Goal: Task Accomplishment & Management: Manage account settings

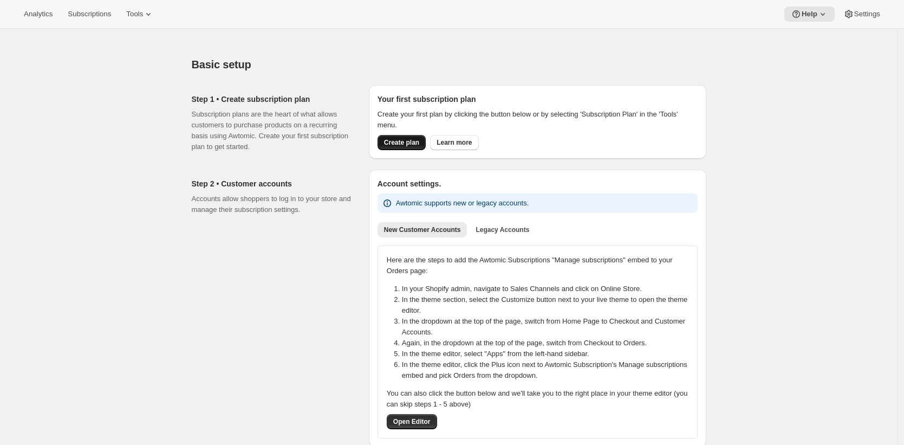
click at [405, 142] on span "Create plan" at bounding box center [401, 142] width 35 height 9
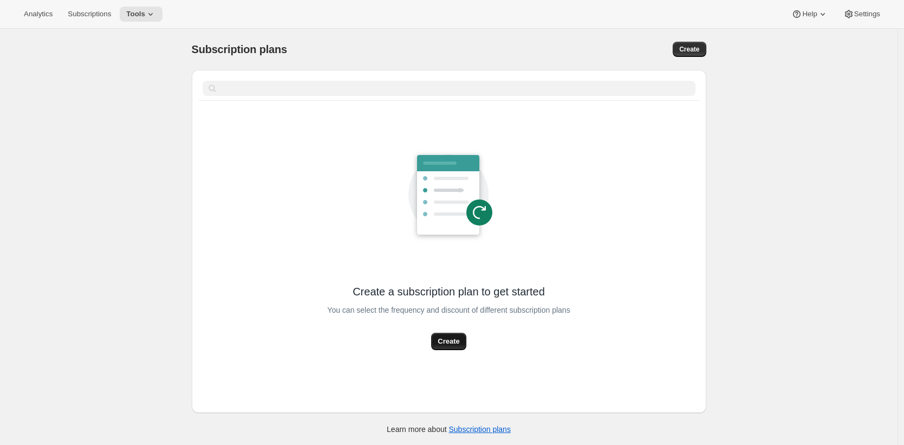
click at [463, 343] on button "Create" at bounding box center [448, 340] width 35 height 17
select select "WEEK"
select select "MONTH"
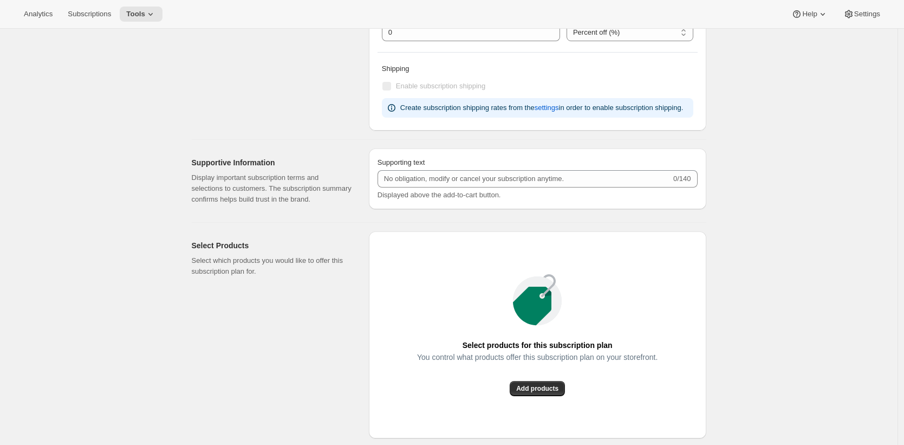
scroll to position [724, 0]
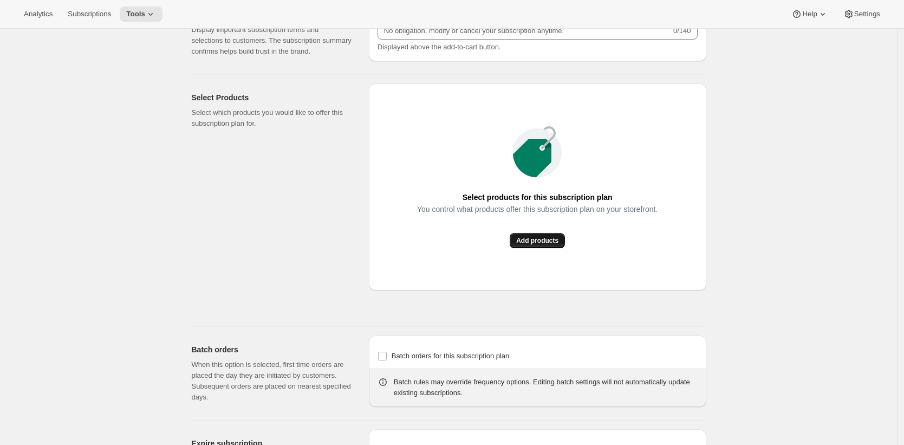
click at [530, 245] on span "Add products" at bounding box center [537, 240] width 42 height 9
click at [533, 245] on span "Add products" at bounding box center [537, 240] width 42 height 9
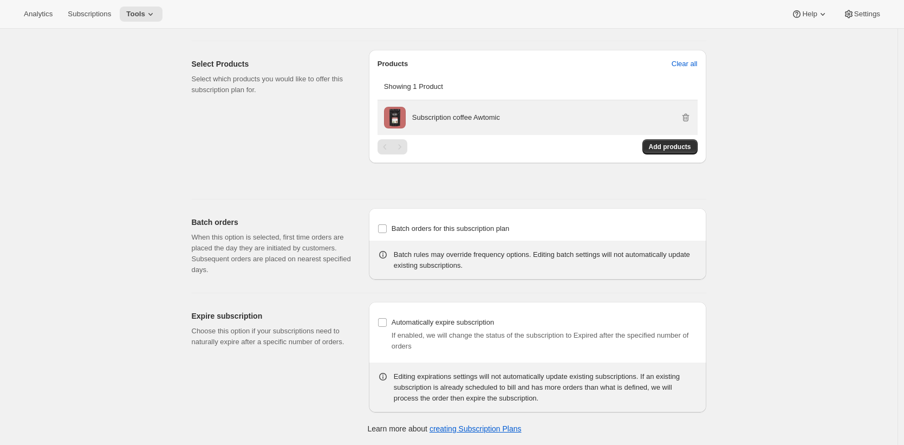
scroll to position [0, 0]
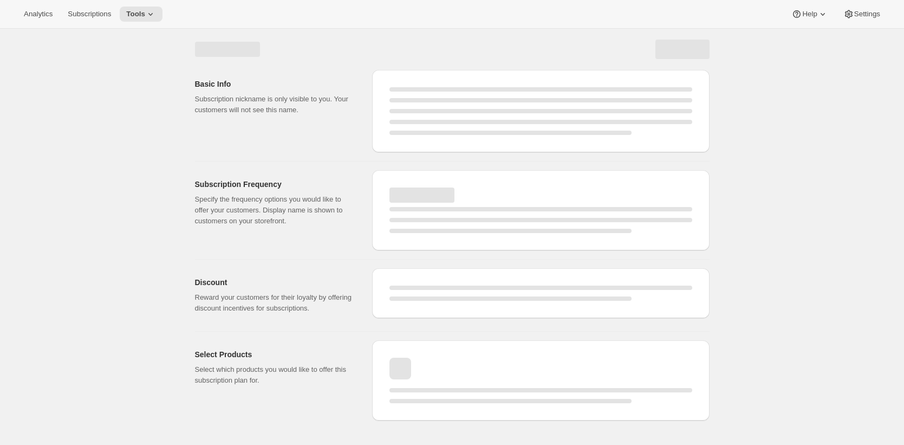
select select "WEEK"
select select "MONTH"
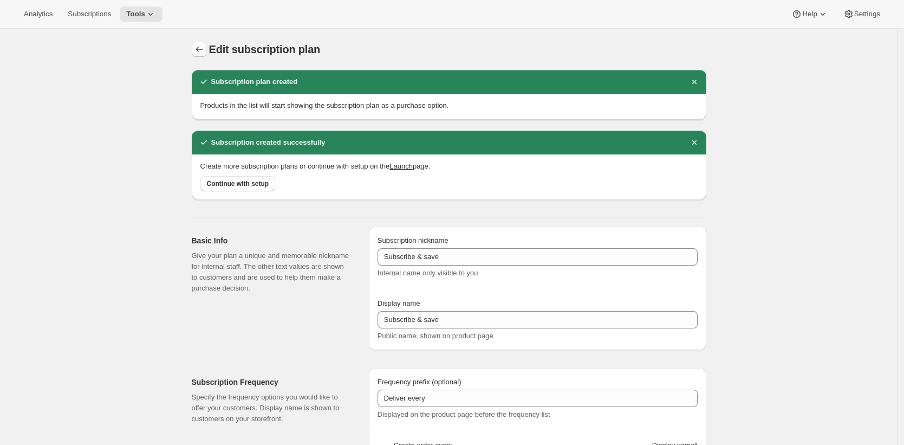
click at [205, 49] on icon "Subscription plans" at bounding box center [199, 49] width 11 height 11
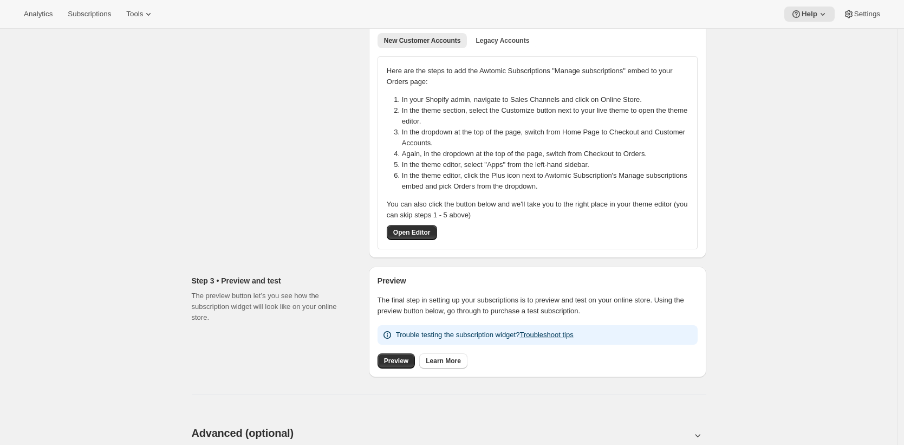
scroll to position [315, 0]
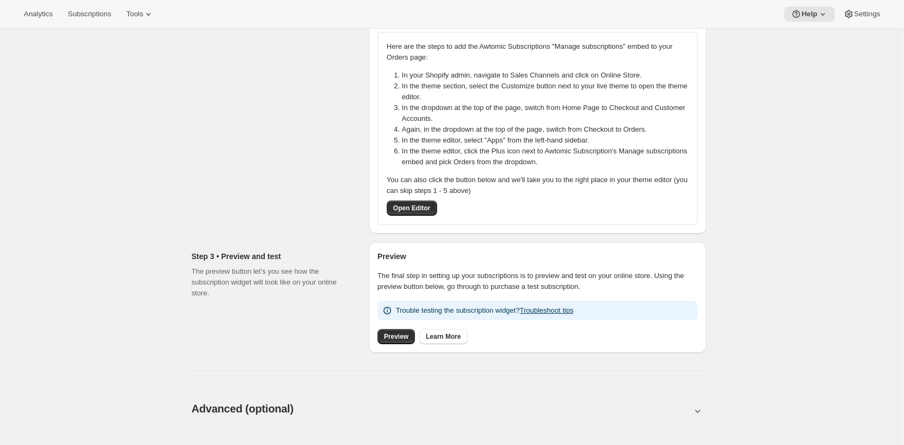
scroll to position [231, 0]
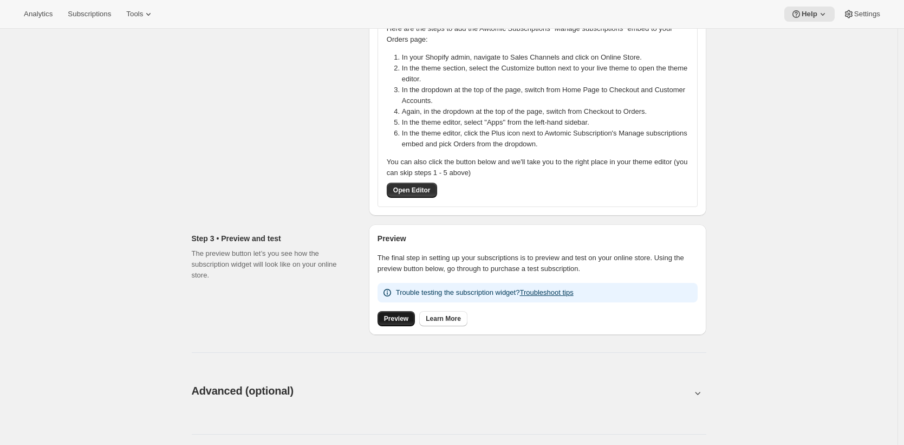
click at [400, 322] on span "Preview" at bounding box center [396, 318] width 24 height 9
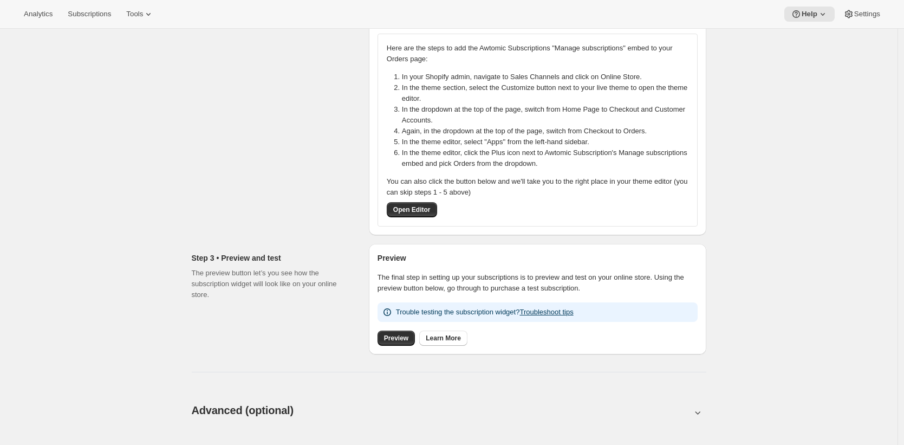
scroll to position [177, 0]
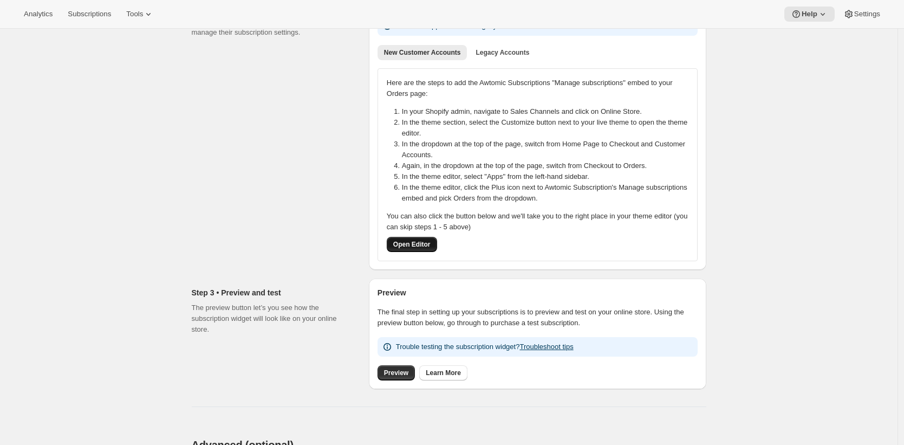
click at [422, 245] on span "Open Editor" at bounding box center [411, 244] width 37 height 9
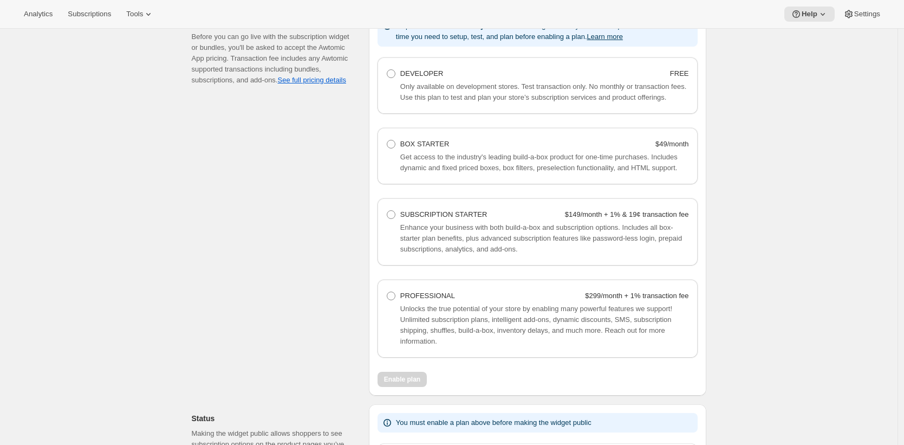
scroll to position [627, 0]
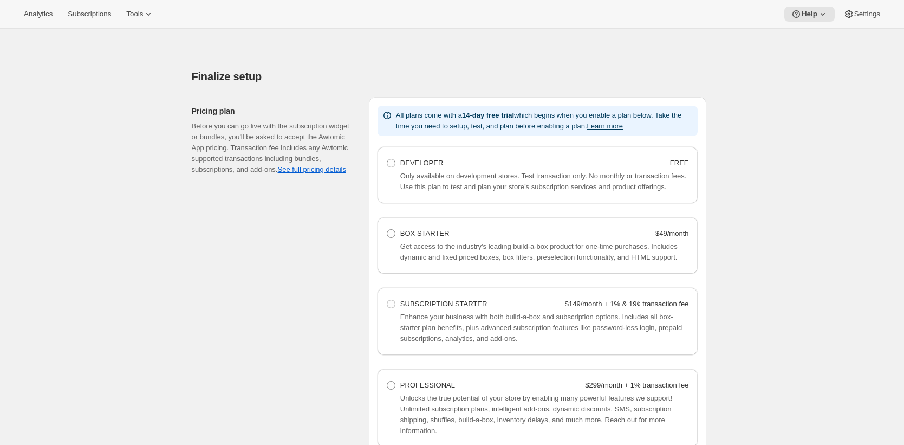
click at [409, 173] on span "Only available on development stores. Test transaction only. No monthly or tran…" at bounding box center [543, 181] width 286 height 19
click at [412, 165] on span "DEVELOPER" at bounding box center [421, 163] width 43 height 8
click at [387, 159] on Developer "DEVELOPER FREE" at bounding box center [387, 159] width 1 height 1
radio Developer "true"
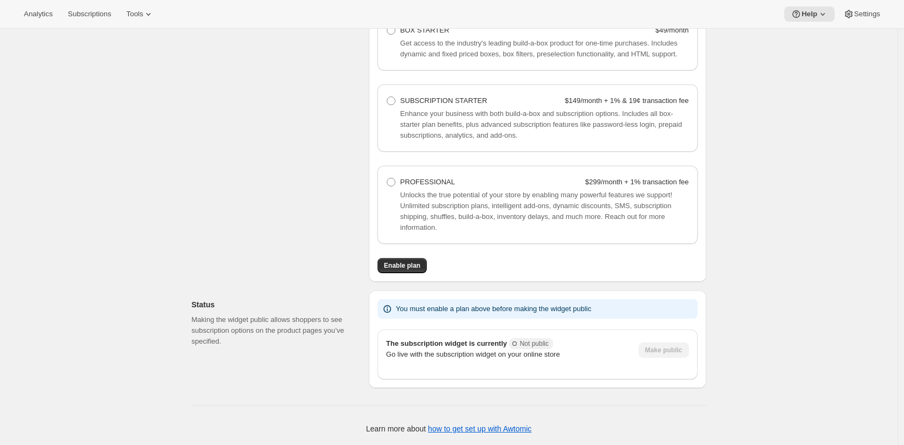
scroll to position [855, 0]
click at [410, 270] on button "Enable plan" at bounding box center [401, 265] width 49 height 15
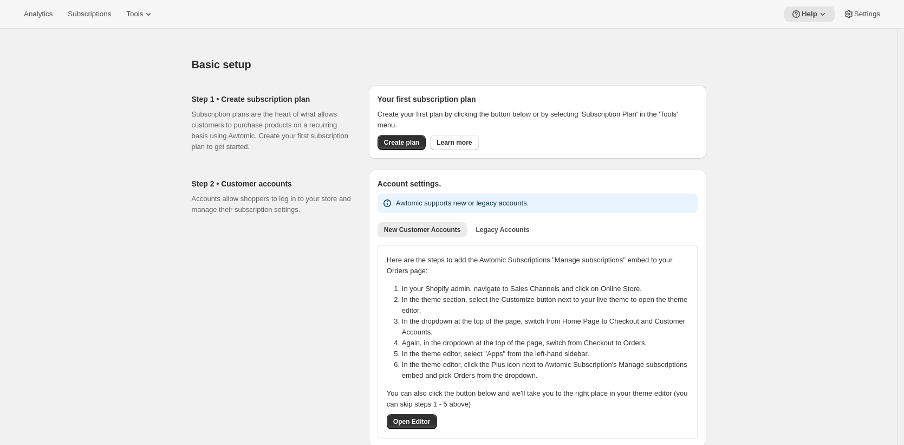
click at [99, 0] on div "Analytics Subscriptions Tools Help Settings" at bounding box center [452, 14] width 904 height 29
click at [101, 16] on span "Subscriptions" at bounding box center [89, 14] width 43 height 9
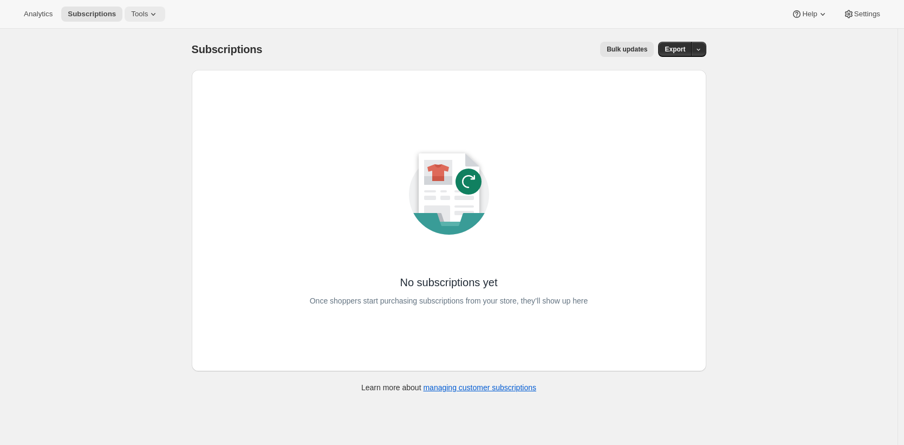
click at [143, 19] on button "Tools" at bounding box center [145, 13] width 41 height 15
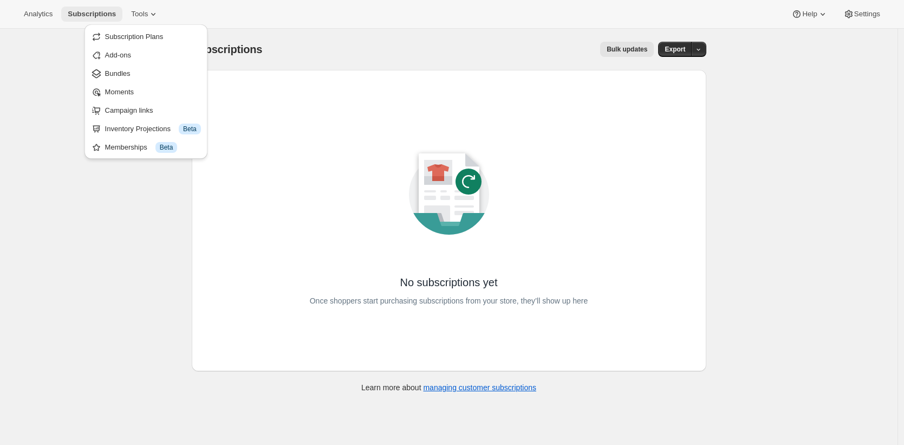
click at [87, 21] on button "Subscriptions" at bounding box center [91, 13] width 61 height 15
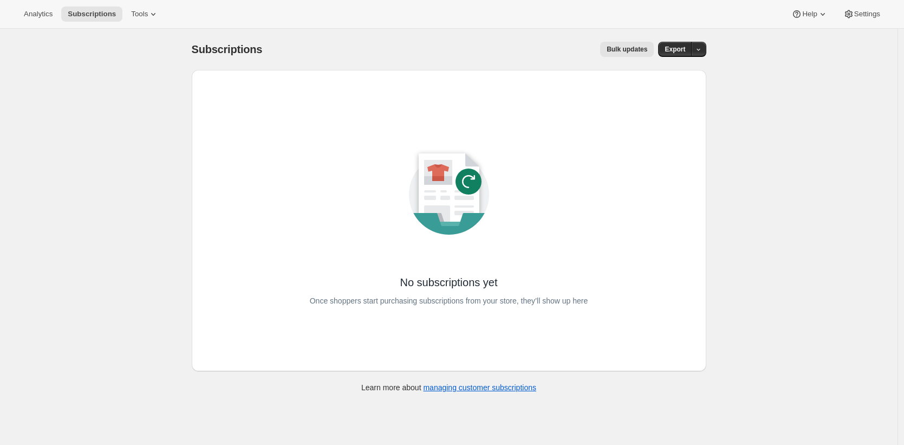
click at [16, 16] on div "Analytics Subscriptions Tools Help Settings" at bounding box center [452, 14] width 904 height 29
click at [43, 16] on span "Analytics" at bounding box center [38, 14] width 29 height 9
click at [101, 16] on span "Subscriptions" at bounding box center [92, 14] width 48 height 9
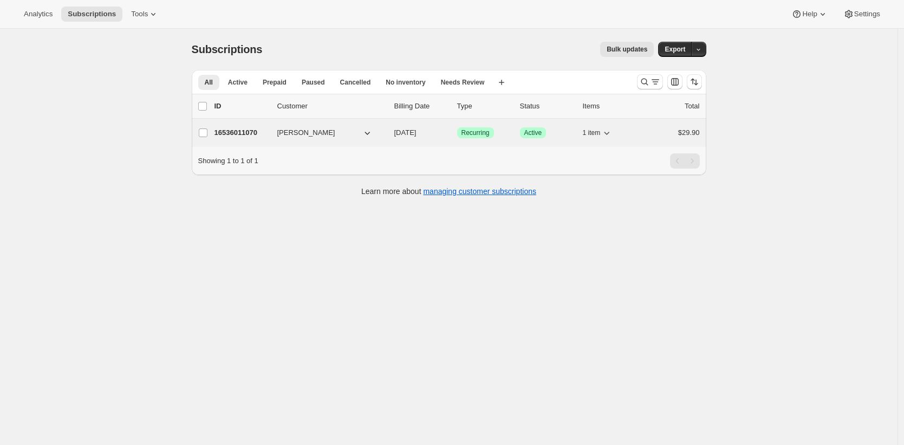
click at [314, 136] on span "[PERSON_NAME]" at bounding box center [306, 132] width 58 height 11
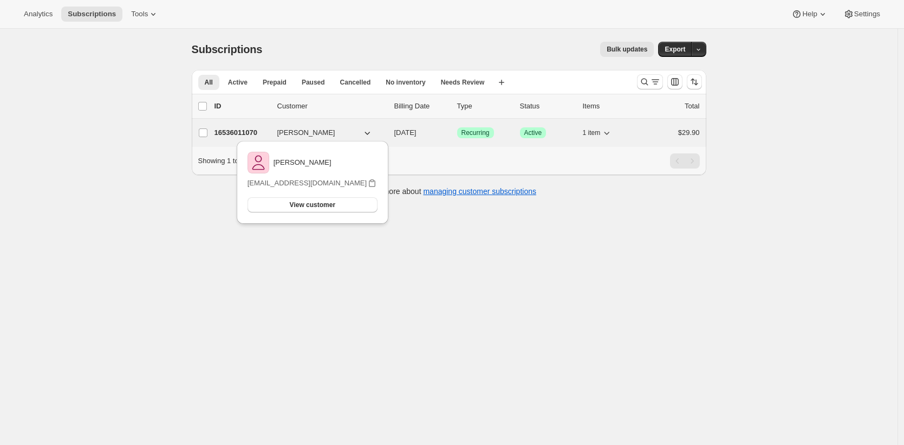
click at [222, 134] on p "16536011070" at bounding box center [241, 132] width 54 height 11
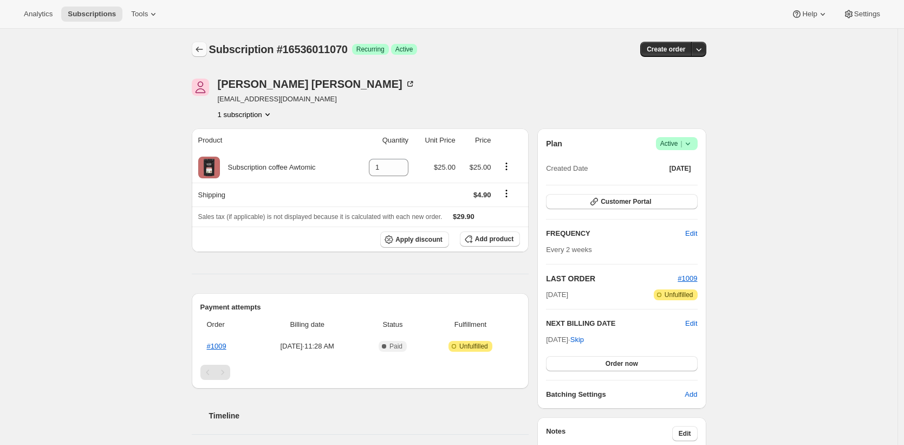
click at [202, 46] on icon "Subscriptions" at bounding box center [199, 49] width 11 height 11
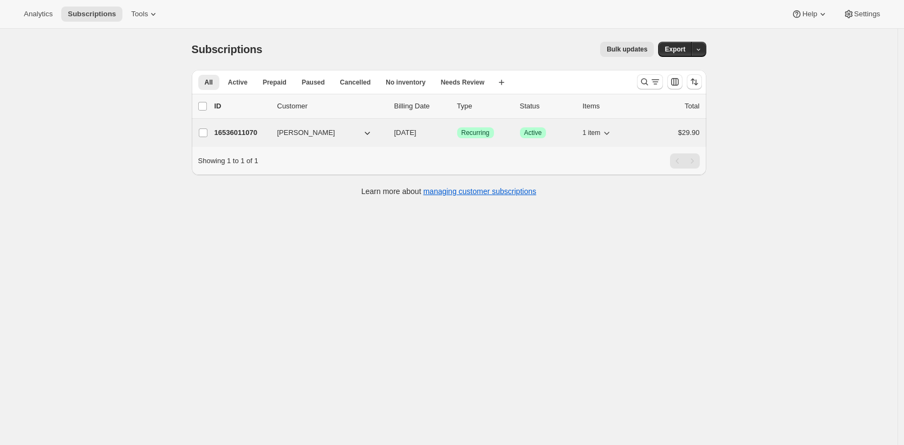
click at [239, 133] on p "16536011070" at bounding box center [241, 132] width 54 height 11
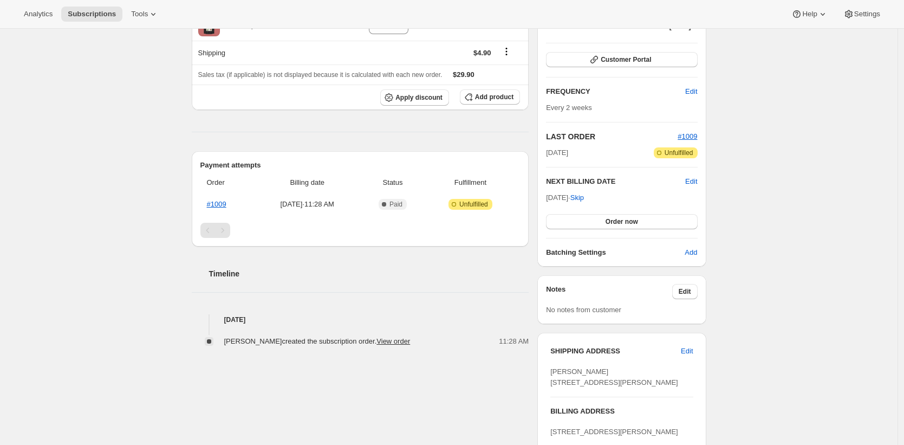
scroll to position [116, 0]
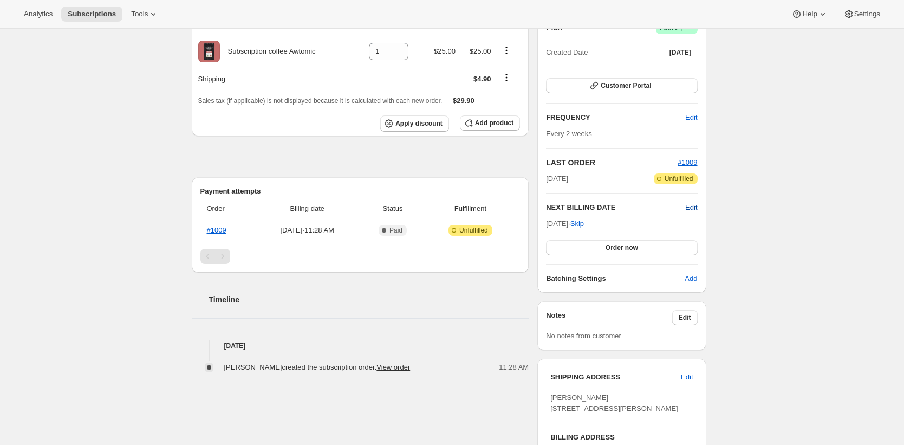
click at [690, 208] on span "Edit" at bounding box center [691, 207] width 12 height 11
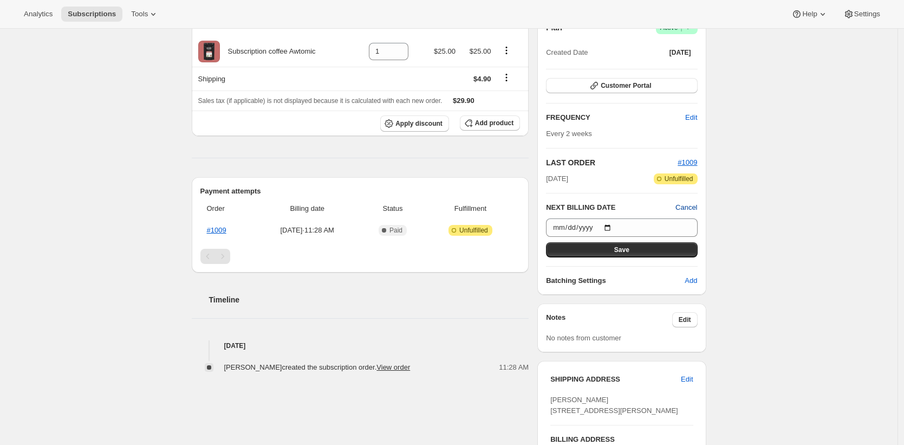
click at [696, 205] on span "Cancel" at bounding box center [686, 207] width 22 height 11
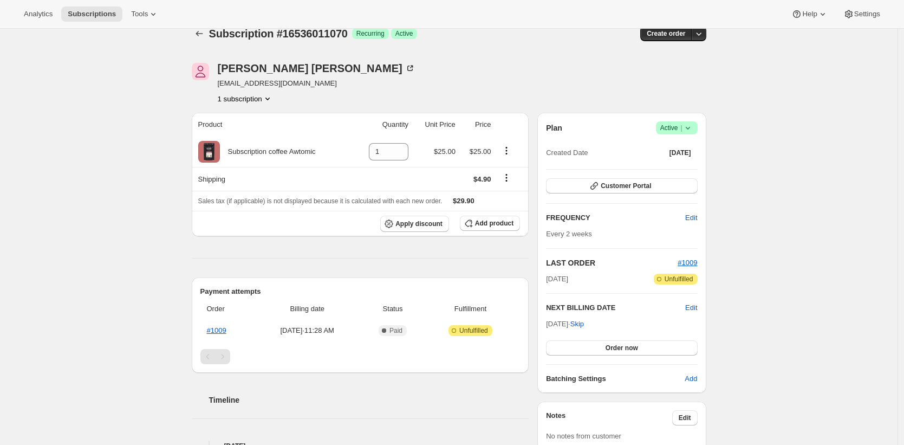
scroll to position [15, 0]
click at [615, 347] on span "Order now" at bounding box center [621, 348] width 32 height 9
click at [780, 251] on div "Subscription #16536011070. This page is ready Subscription #16536011070 Success…" at bounding box center [448, 375] width 897 height 722
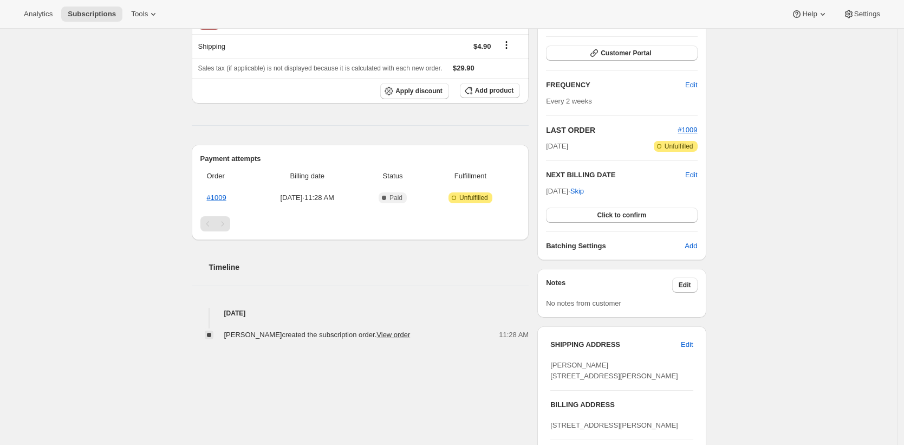
scroll to position [26, 0]
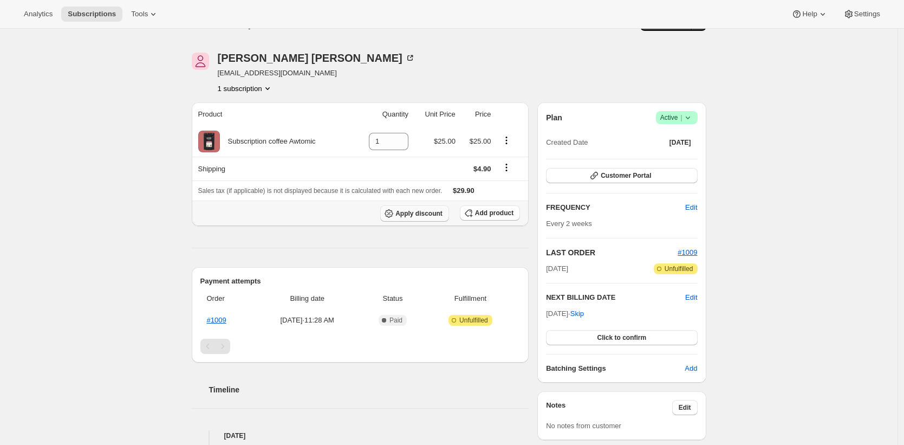
click at [415, 214] on span "Apply discount" at bounding box center [418, 213] width 47 height 9
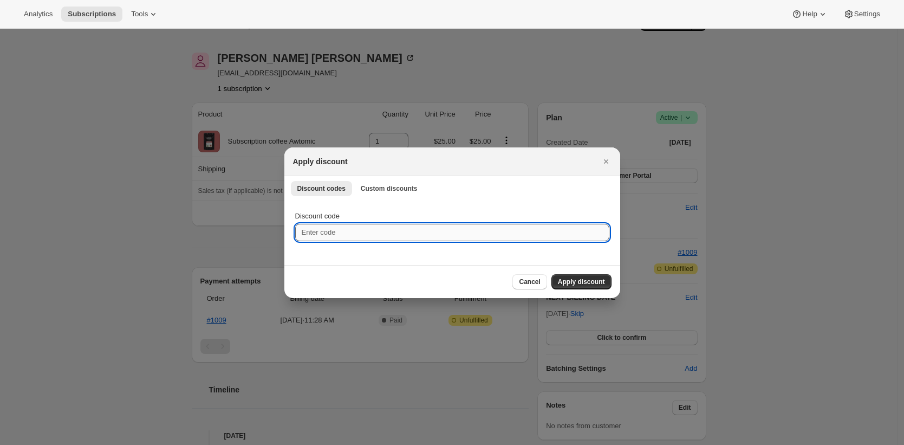
click at [386, 234] on input "Discount code" at bounding box center [452, 232] width 314 height 17
paste input "JOY-YB9G7CQW4E5U"
type input "JOY-YB9G7CQW4E5U"
click at [571, 265] on div "Cancel Apply discount" at bounding box center [452, 281] width 336 height 33
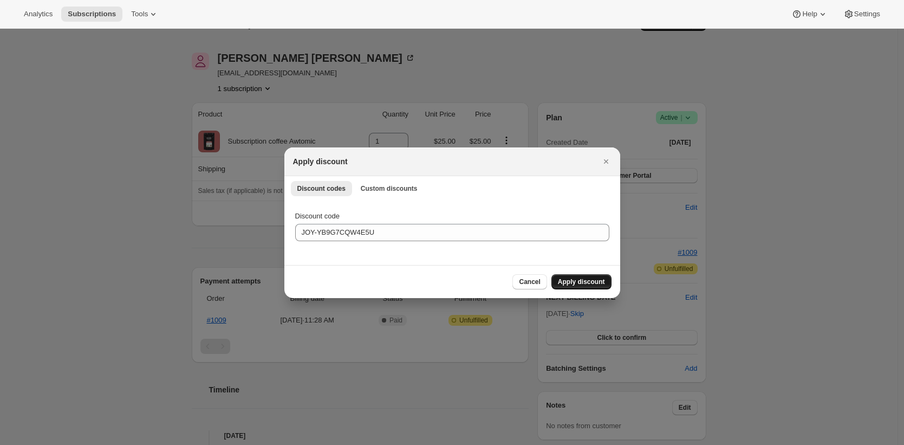
click at [583, 287] on button "Apply discount" at bounding box center [581, 281] width 60 height 15
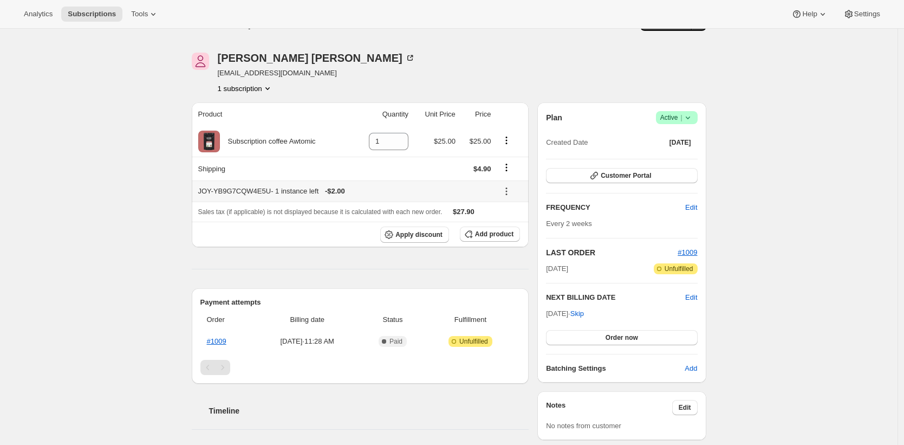
click at [311, 195] on div "JOY-YB9G7CQW4E5U - 1 instance left - $2.00" at bounding box center [344, 191] width 293 height 11
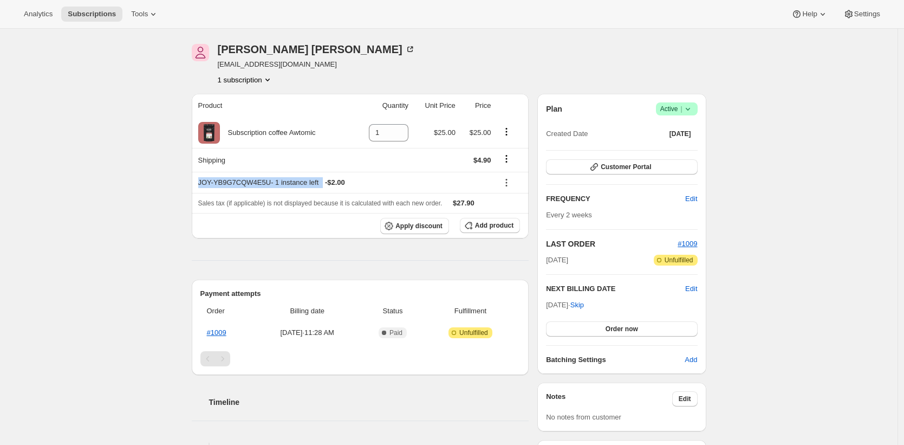
scroll to position [42, 0]
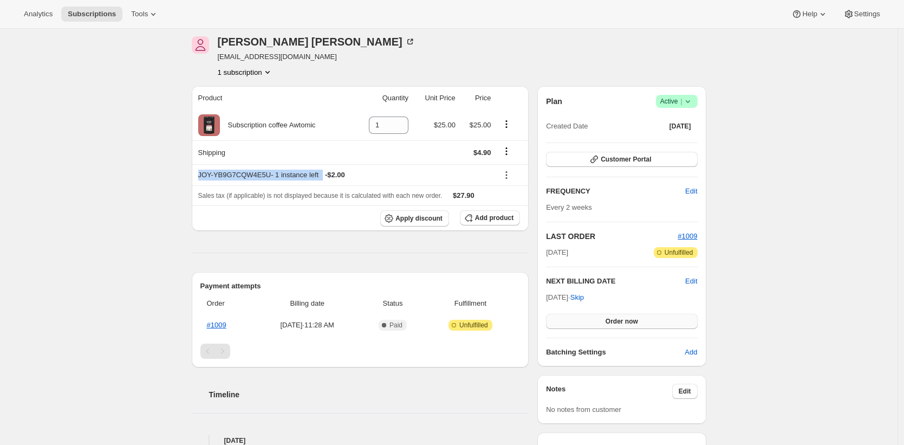
click at [615, 327] on button "Order now" at bounding box center [621, 321] width 151 height 15
click at [626, 325] on button "Click to confirm" at bounding box center [621, 321] width 151 height 15
click at [85, 17] on span "Subscriptions" at bounding box center [92, 14] width 48 height 9
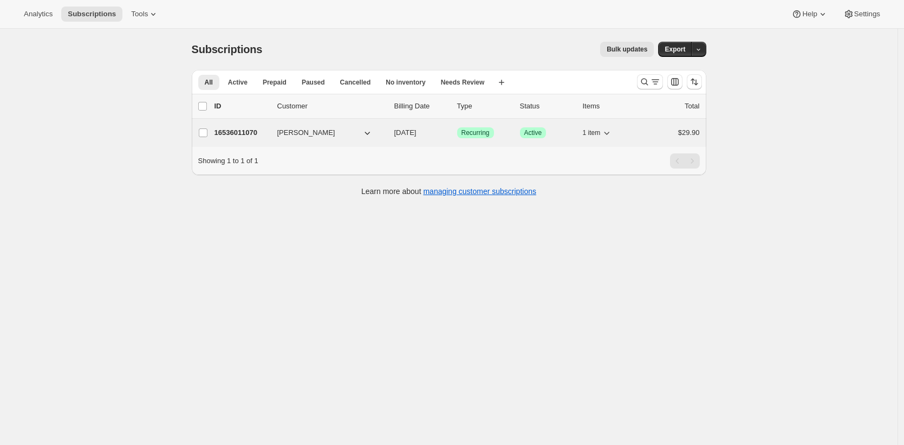
click at [309, 127] on span "[PERSON_NAME]" at bounding box center [306, 132] width 58 height 11
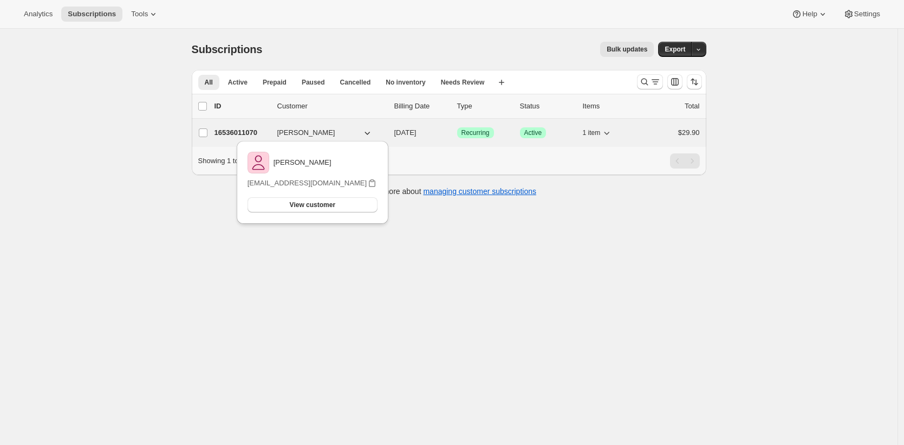
click at [246, 132] on p "16536011070" at bounding box center [241, 132] width 54 height 11
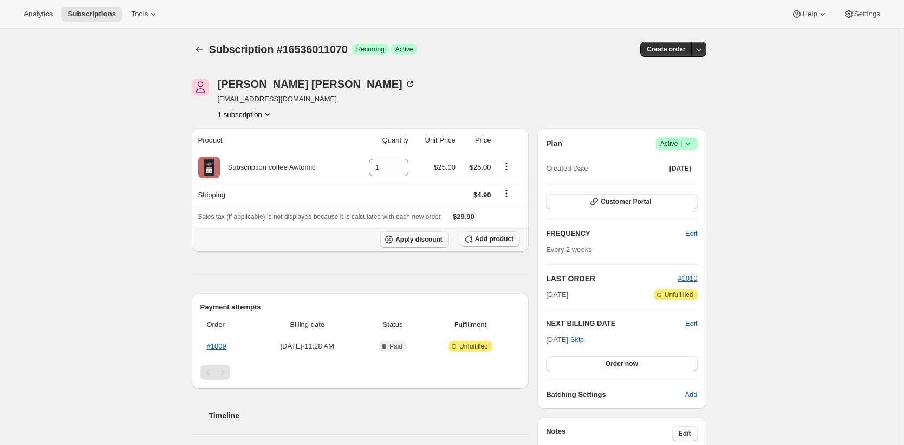
click at [420, 238] on span "Apply discount" at bounding box center [418, 239] width 47 height 9
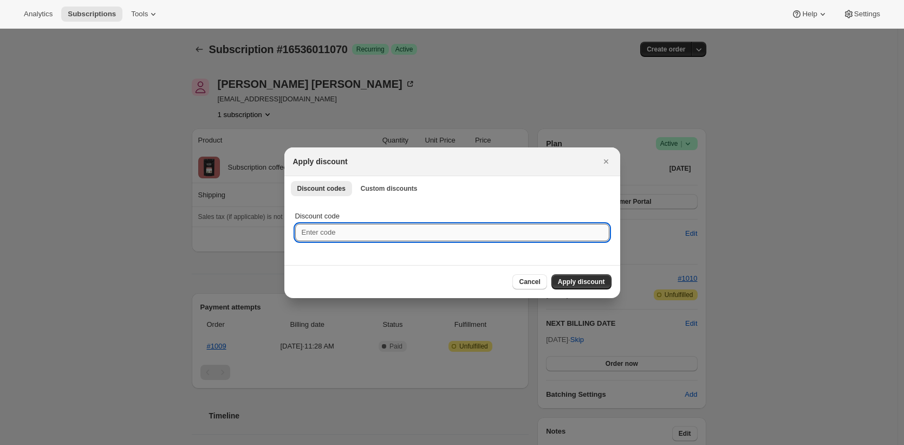
click at [423, 233] on input "Discount code" at bounding box center [452, 232] width 314 height 17
paste input "JOY-YB9G7CQW4E5U"
type input "JOY-YB9G7CQW4E5U"
click at [592, 289] on div "Cancel Apply discount" at bounding box center [452, 281] width 336 height 33
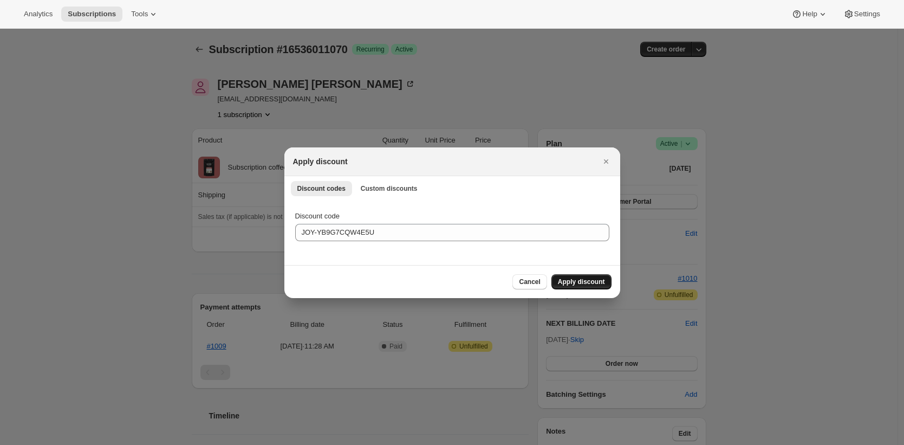
click at [586, 285] on span "Apply discount" at bounding box center [581, 281] width 47 height 9
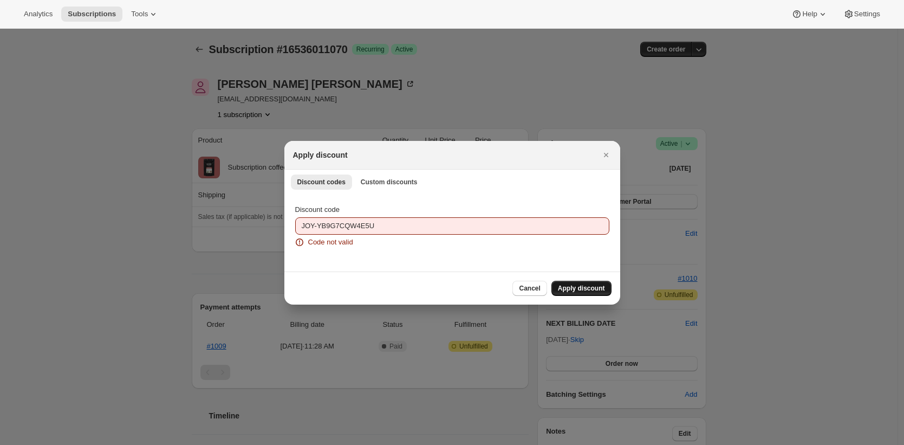
click at [338, 249] on div "Discount code JOY-YB9G7CQW4E5U Code not valid" at bounding box center [452, 232] width 336 height 78
click at [514, 288] on button "Cancel" at bounding box center [529, 287] width 34 height 15
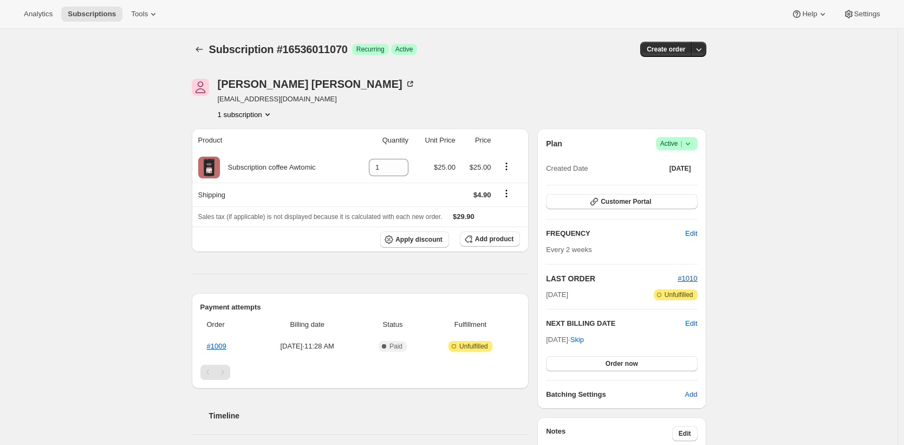
click at [635, 374] on div "Plan Success Active | Created Date [DATE] Customer Portal FREQUENCY Edit Every …" at bounding box center [621, 268] width 151 height 263
click at [632, 359] on span "Order now" at bounding box center [621, 363] width 32 height 9
click at [612, 367] on span "Click to confirm" at bounding box center [621, 363] width 49 height 9
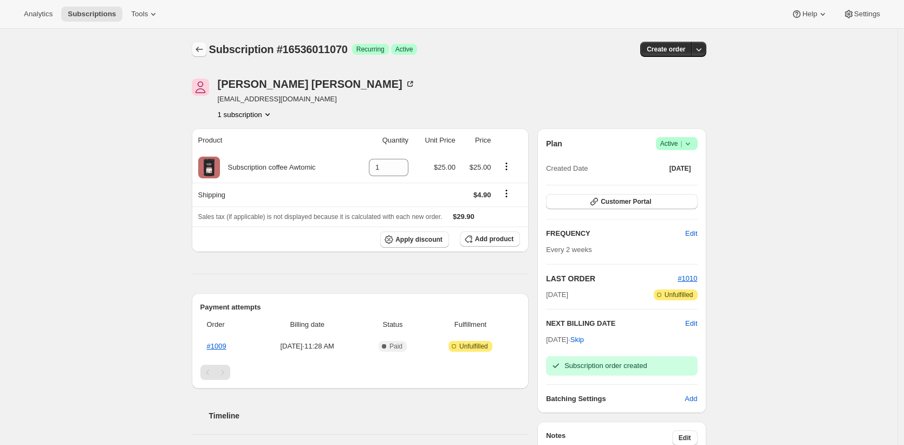
click at [196, 50] on icon "Subscriptions" at bounding box center [199, 49] width 11 height 11
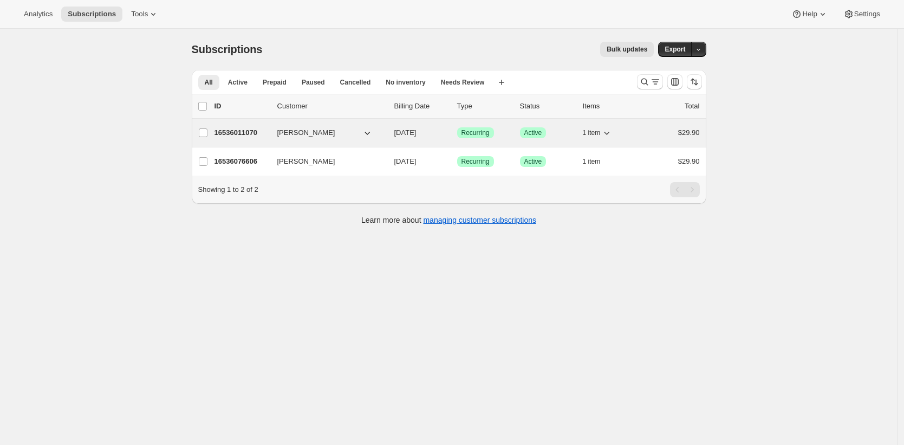
click at [264, 134] on p "16536011070" at bounding box center [241, 132] width 54 height 11
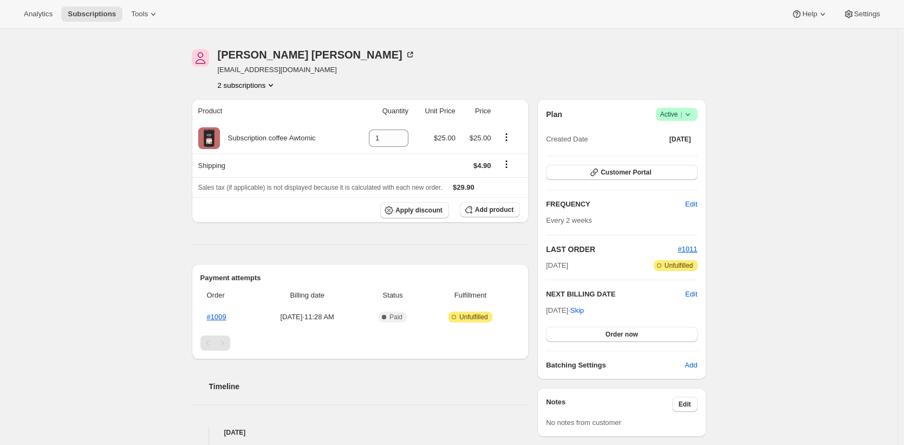
scroll to position [28, 0]
click at [92, 10] on span "Subscriptions" at bounding box center [92, 14] width 48 height 9
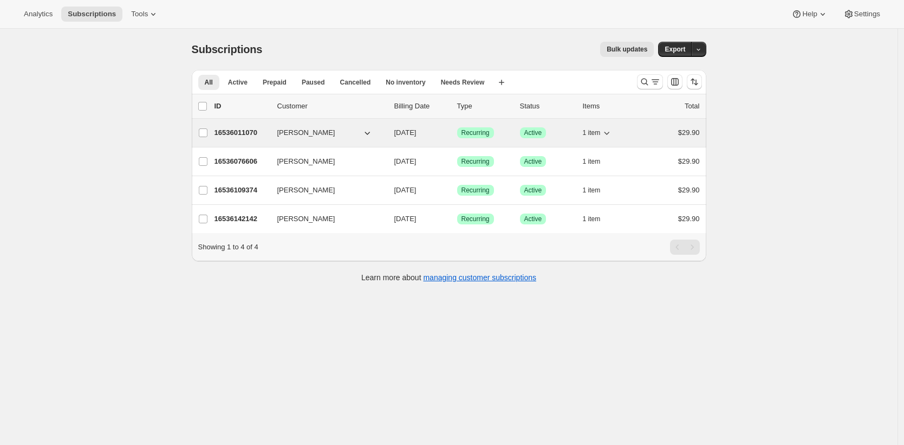
click at [237, 134] on p "16536011070" at bounding box center [241, 132] width 54 height 11
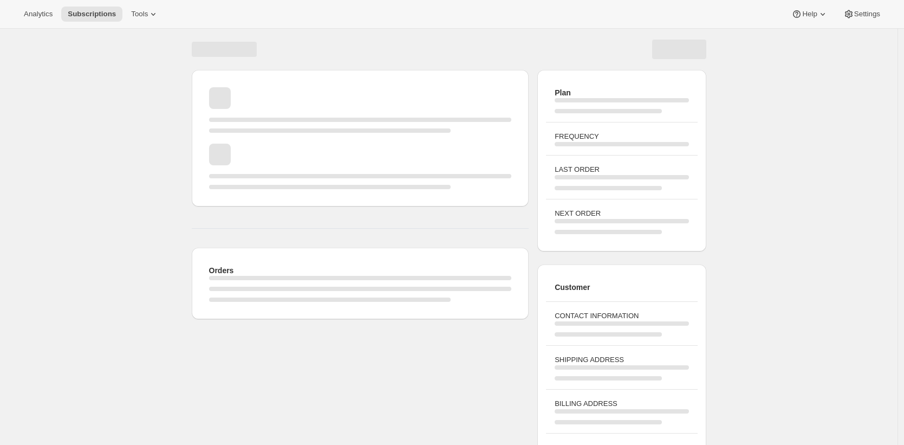
scroll to position [45, 0]
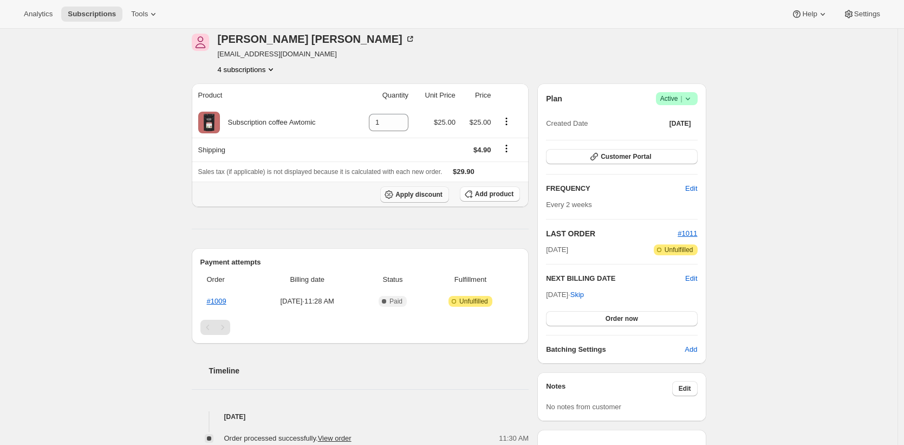
click at [413, 201] on button "Apply discount" at bounding box center [414, 194] width 69 height 16
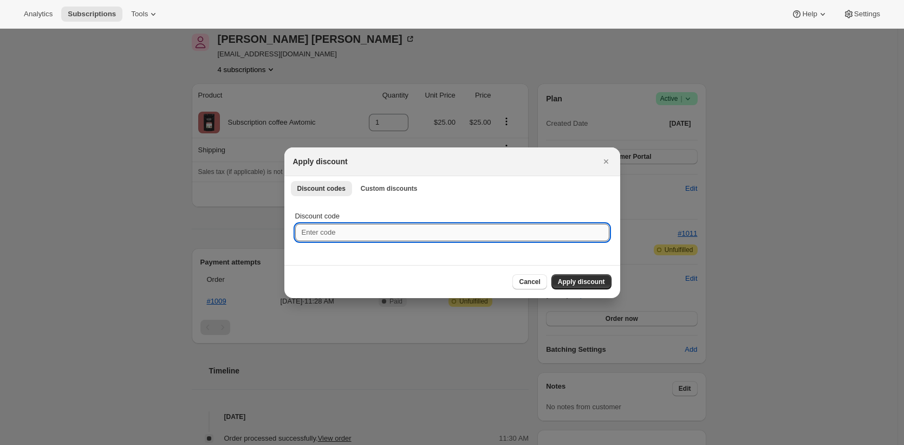
click at [374, 234] on input "Discount code" at bounding box center [452, 232] width 314 height 17
paste input "JOY-TSB0DW9483LH"
type input "JOY-TSB0DW9483LH"
click at [567, 282] on span "Apply discount" at bounding box center [581, 281] width 47 height 9
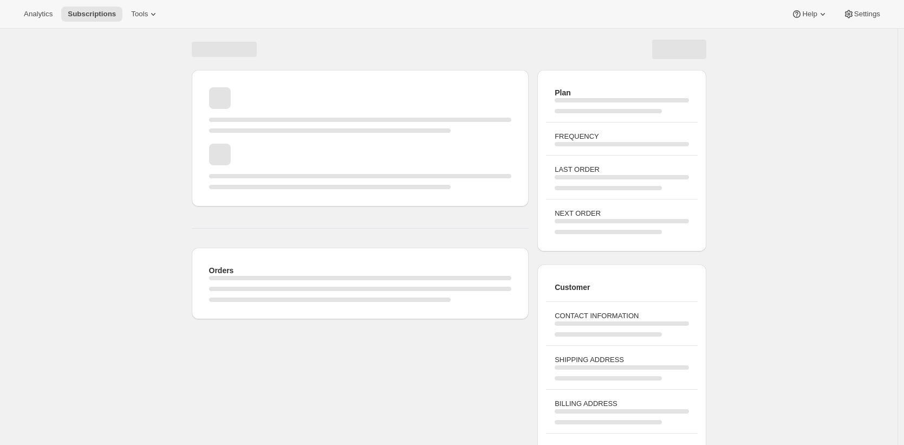
scroll to position [45, 0]
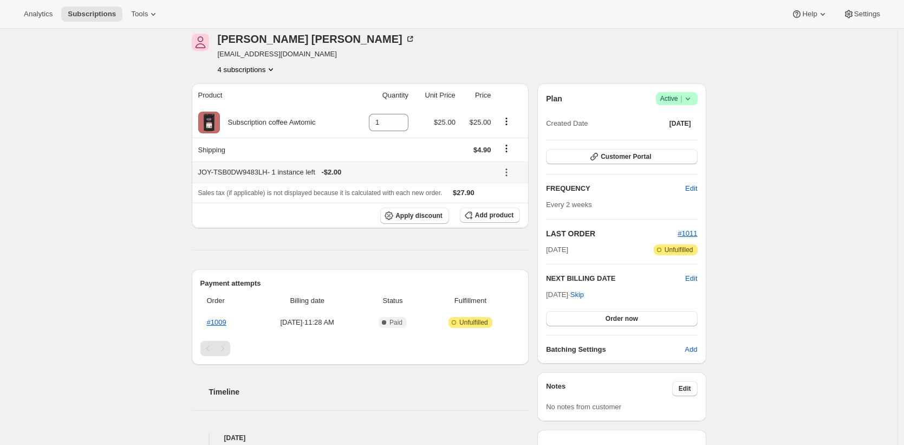
click at [270, 168] on div "JOY-TSB0DW9483LH - 1 instance left - $2.00" at bounding box center [344, 172] width 293 height 11
click at [283, 173] on div "JOY-TSB0DW9483LH - 1 instance left - $2.00" at bounding box center [344, 172] width 293 height 11
drag, startPoint x: 284, startPoint y: 172, endPoint x: 322, endPoint y: 173, distance: 37.9
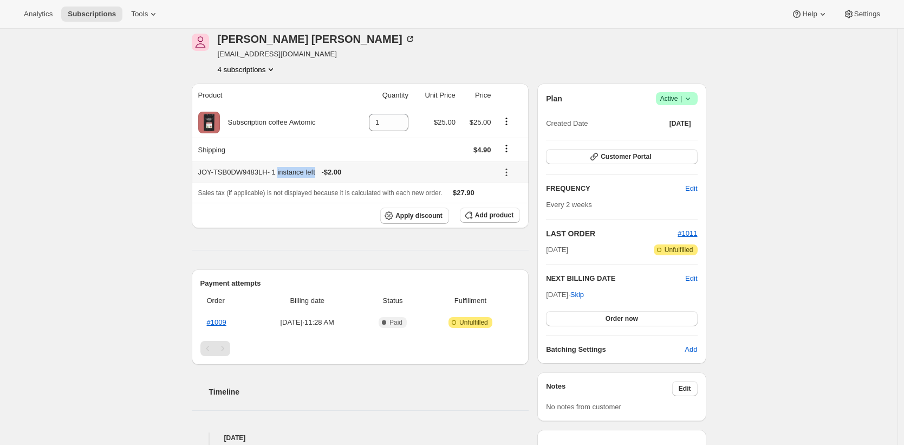
click at [325, 173] on div "JOY-TSB0DW9483LH - 1 instance left - $2.00" at bounding box center [344, 172] width 293 height 11
drag, startPoint x: 280, startPoint y: 172, endPoint x: 318, endPoint y: 173, distance: 37.4
click at [318, 173] on div "JOY-TSB0DW9483LH - 1 instance left - $2.00" at bounding box center [344, 172] width 293 height 11
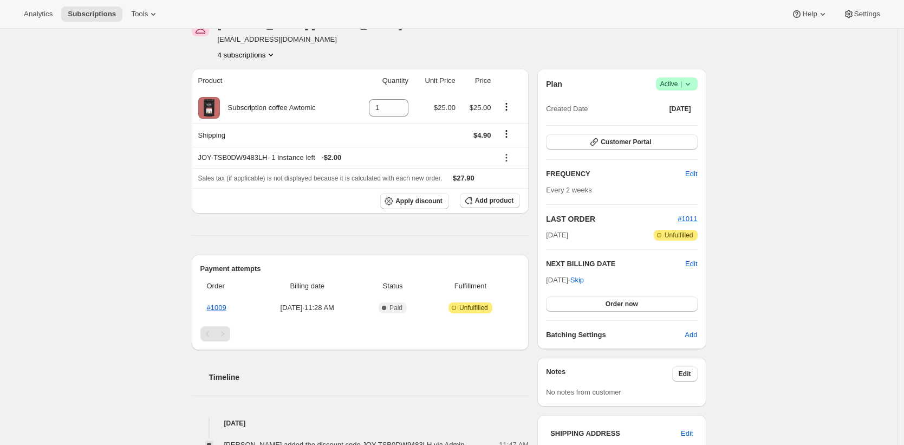
scroll to position [69, 0]
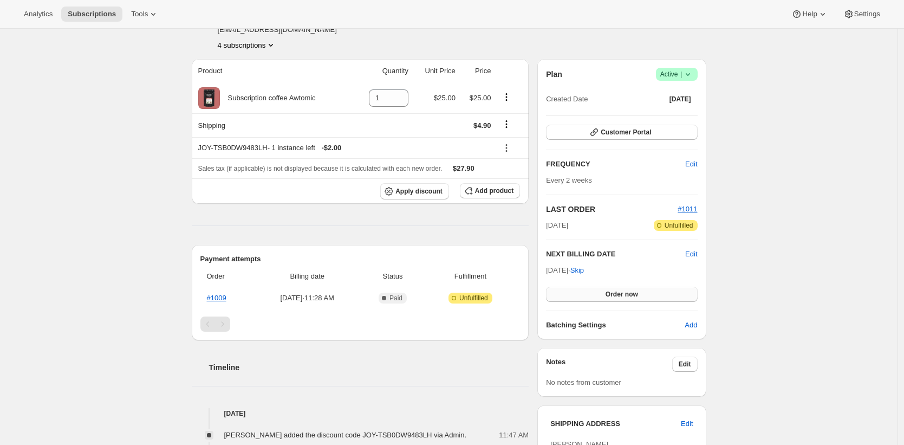
click at [629, 295] on span "Order now" at bounding box center [621, 294] width 32 height 9
click at [626, 295] on span "Click to confirm" at bounding box center [621, 294] width 49 height 9
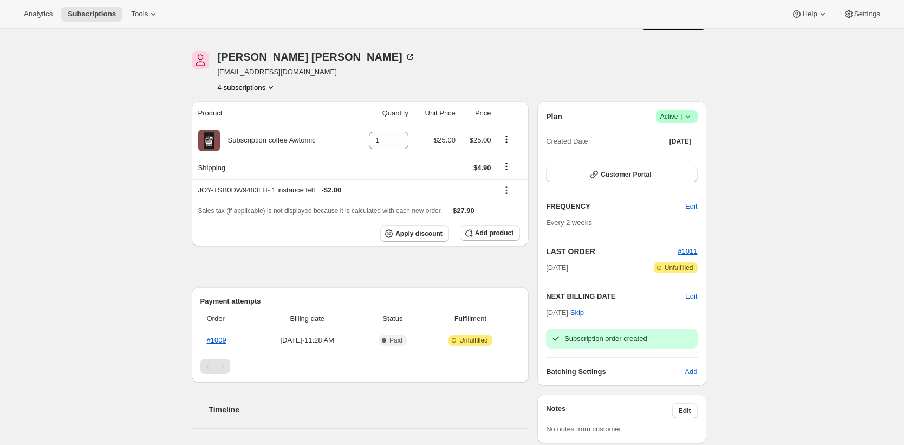
scroll to position [0, 0]
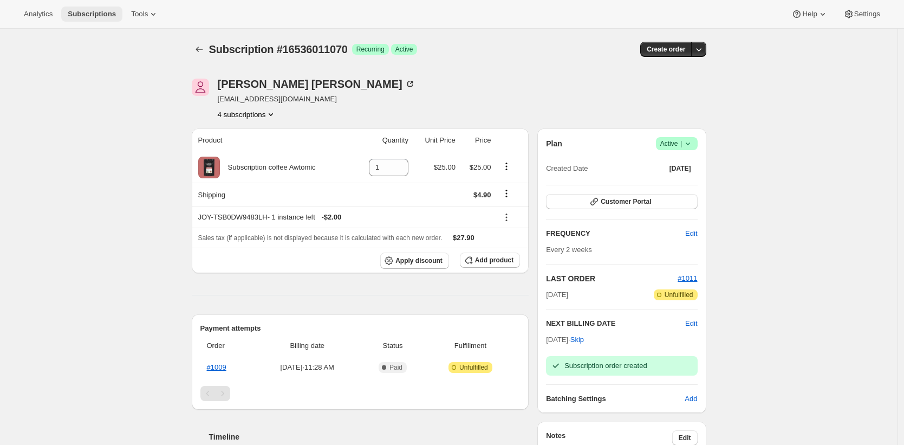
click at [99, 16] on span "Subscriptions" at bounding box center [92, 14] width 48 height 9
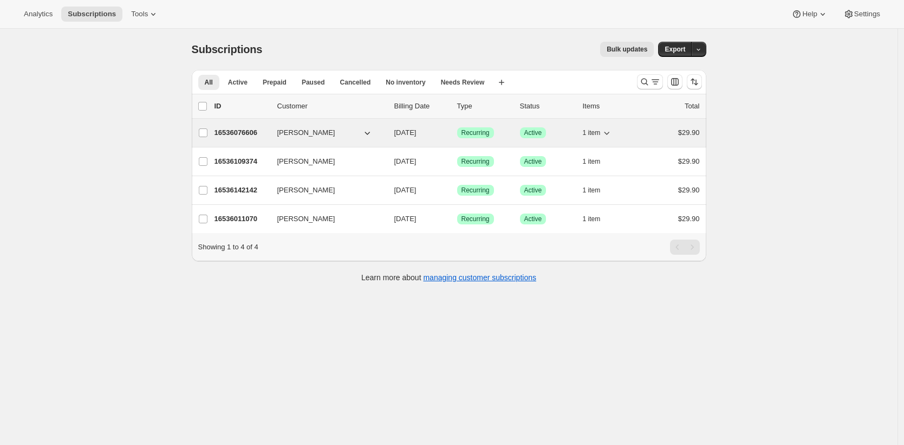
click at [326, 127] on div "16536076606 [PERSON_NAME] [DATE] Success Recurring Success Active 1 item $29.90" at bounding box center [456, 132] width 485 height 15
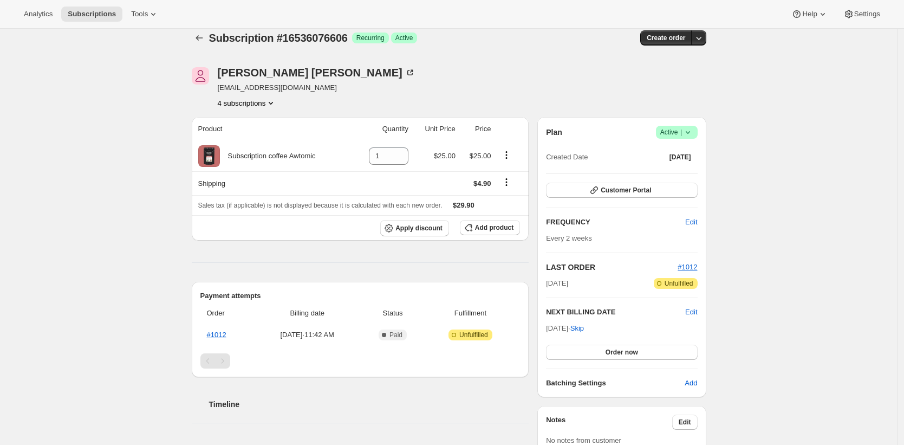
scroll to position [22, 0]
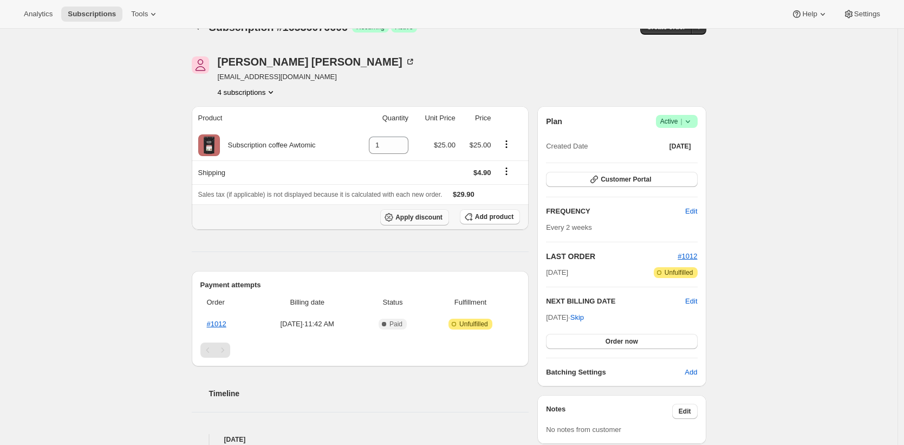
click at [430, 214] on span "Apply discount" at bounding box center [418, 217] width 47 height 9
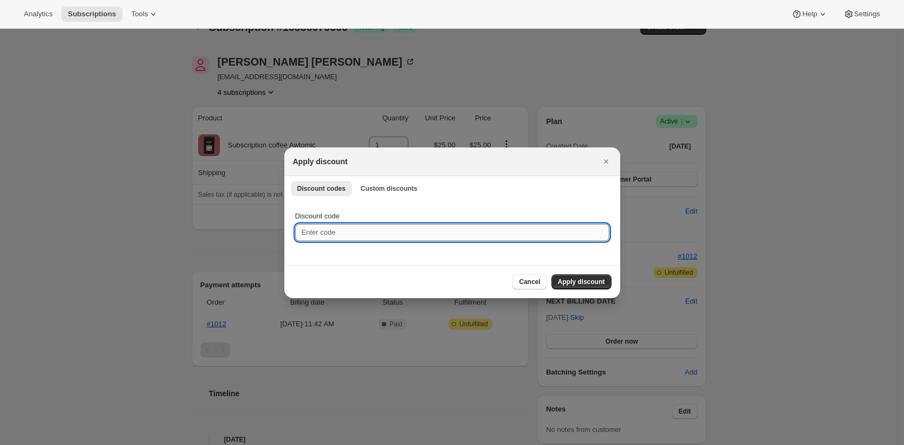
click at [378, 239] on input "Discount code" at bounding box center [452, 232] width 314 height 17
paste input "JOY-TSB0DW9483LH"
type input "JOY-TSB0DW9483LH"
click at [600, 288] on button "Apply discount" at bounding box center [581, 281] width 60 height 15
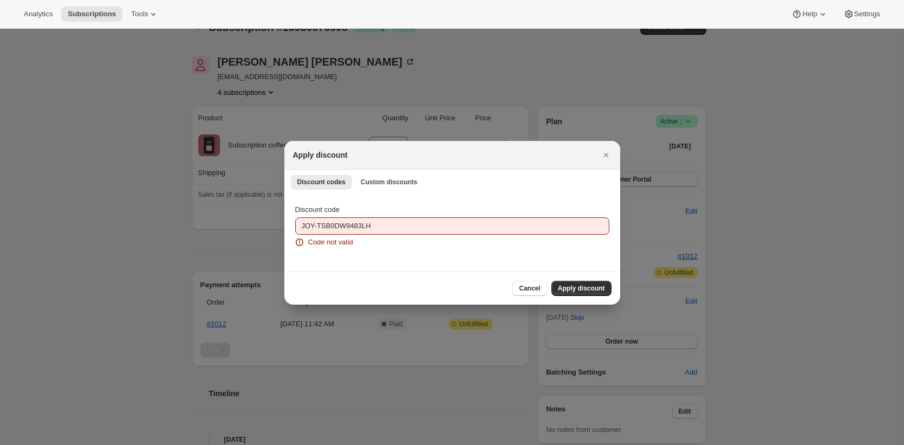
click at [312, 242] on span "Code not valid" at bounding box center [330, 242] width 45 height 11
click at [516, 283] on button "Cancel" at bounding box center [529, 287] width 34 height 15
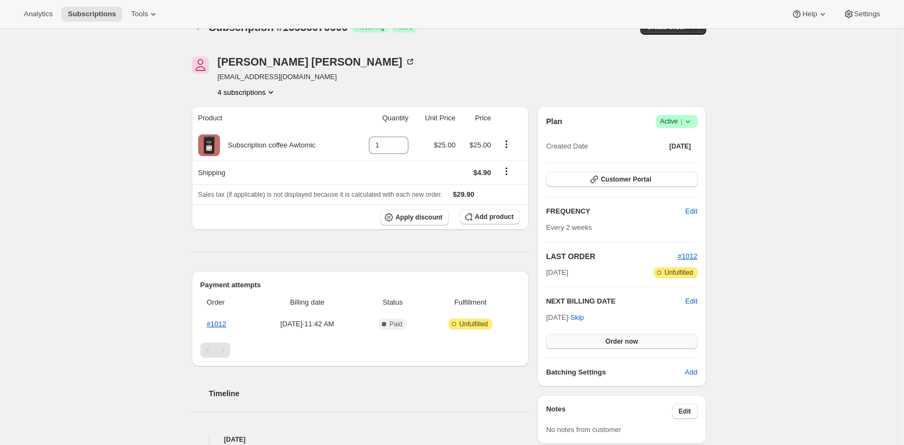
click at [612, 344] on span "Order now" at bounding box center [621, 341] width 32 height 9
click at [625, 353] on div "Plan Success Active | Created Date [DATE] Customer Portal FREQUENCY Edit Every …" at bounding box center [621, 246] width 151 height 263
click at [624, 347] on button "Click to confirm" at bounding box center [621, 341] width 151 height 15
